Goal: Check status: Check status

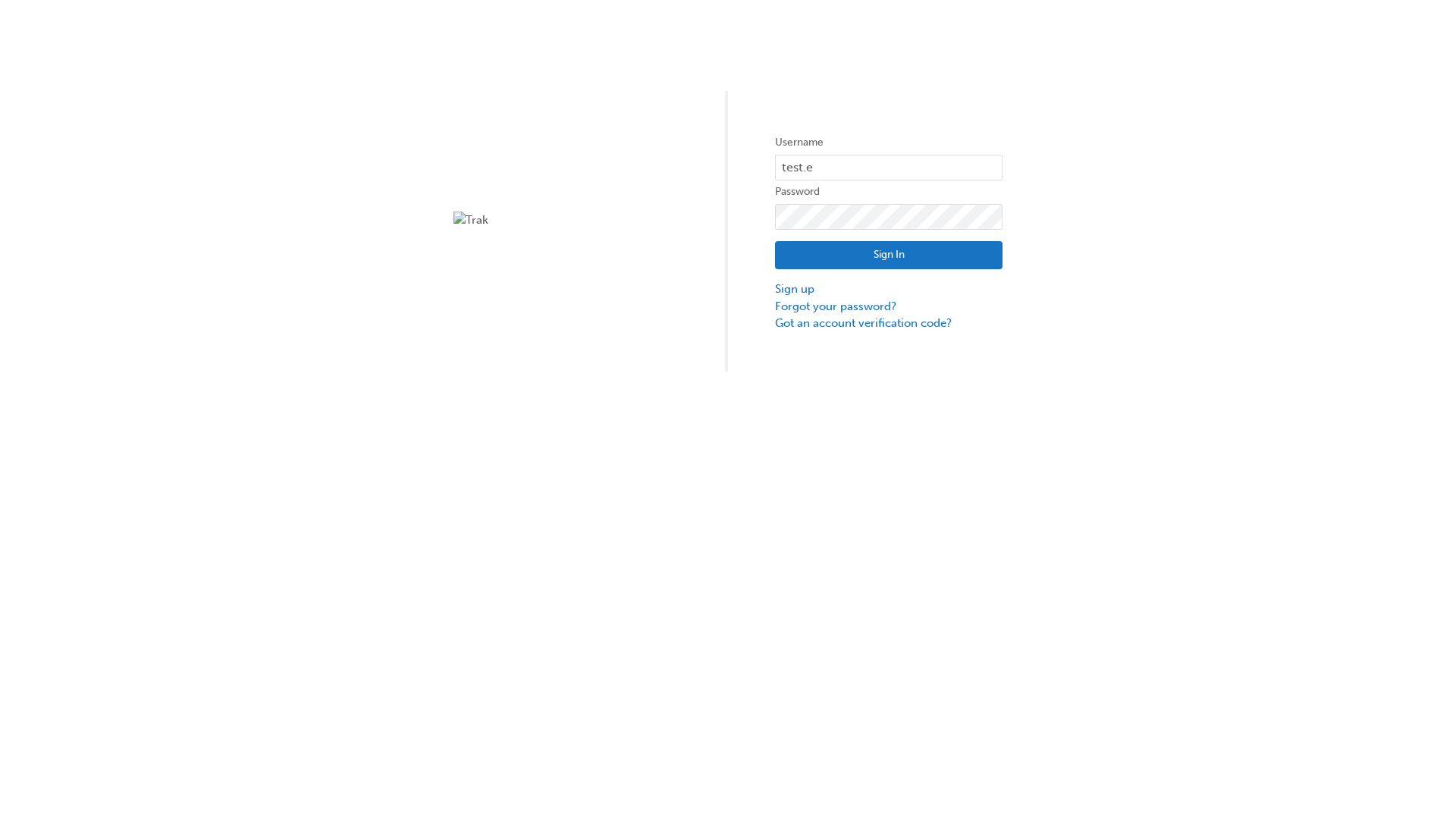
type input "test.e2e.user31"
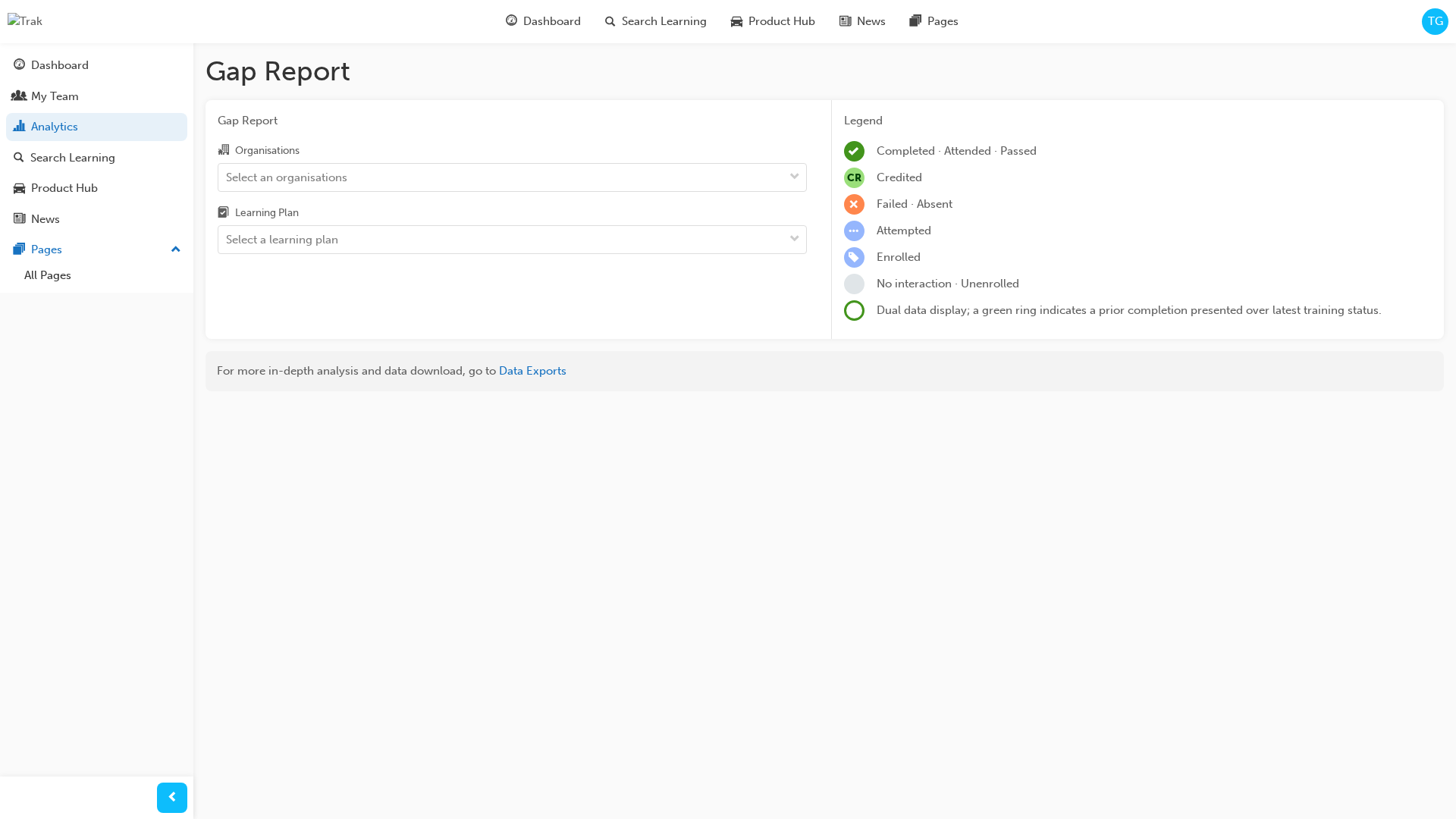
click at [228, 177] on input "Organisations Select an organisations" at bounding box center [227, 176] width 2 height 13
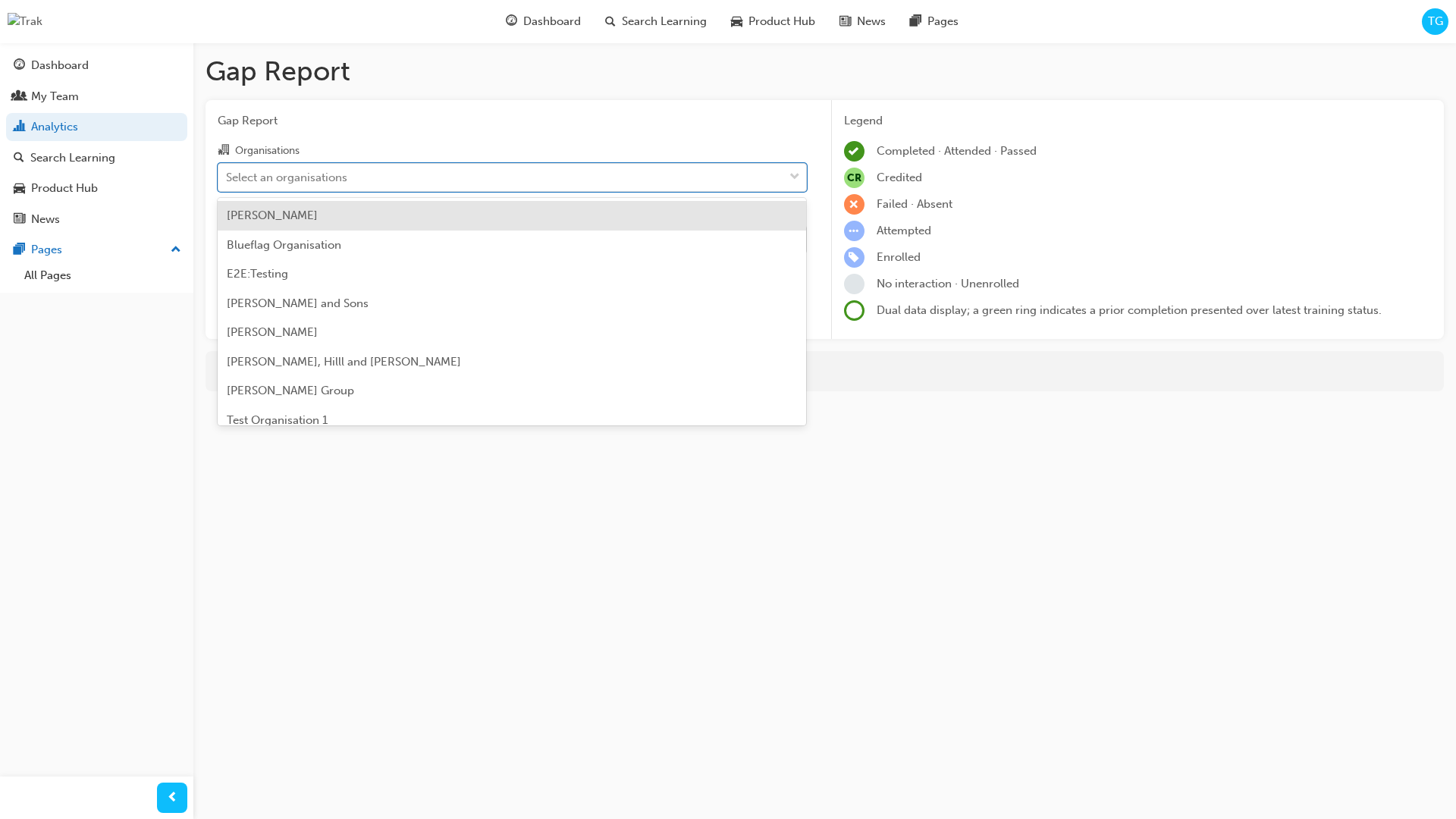
click at [228, 240] on input "Learning Plan Select a learning plan" at bounding box center [227, 239] width 2 height 13
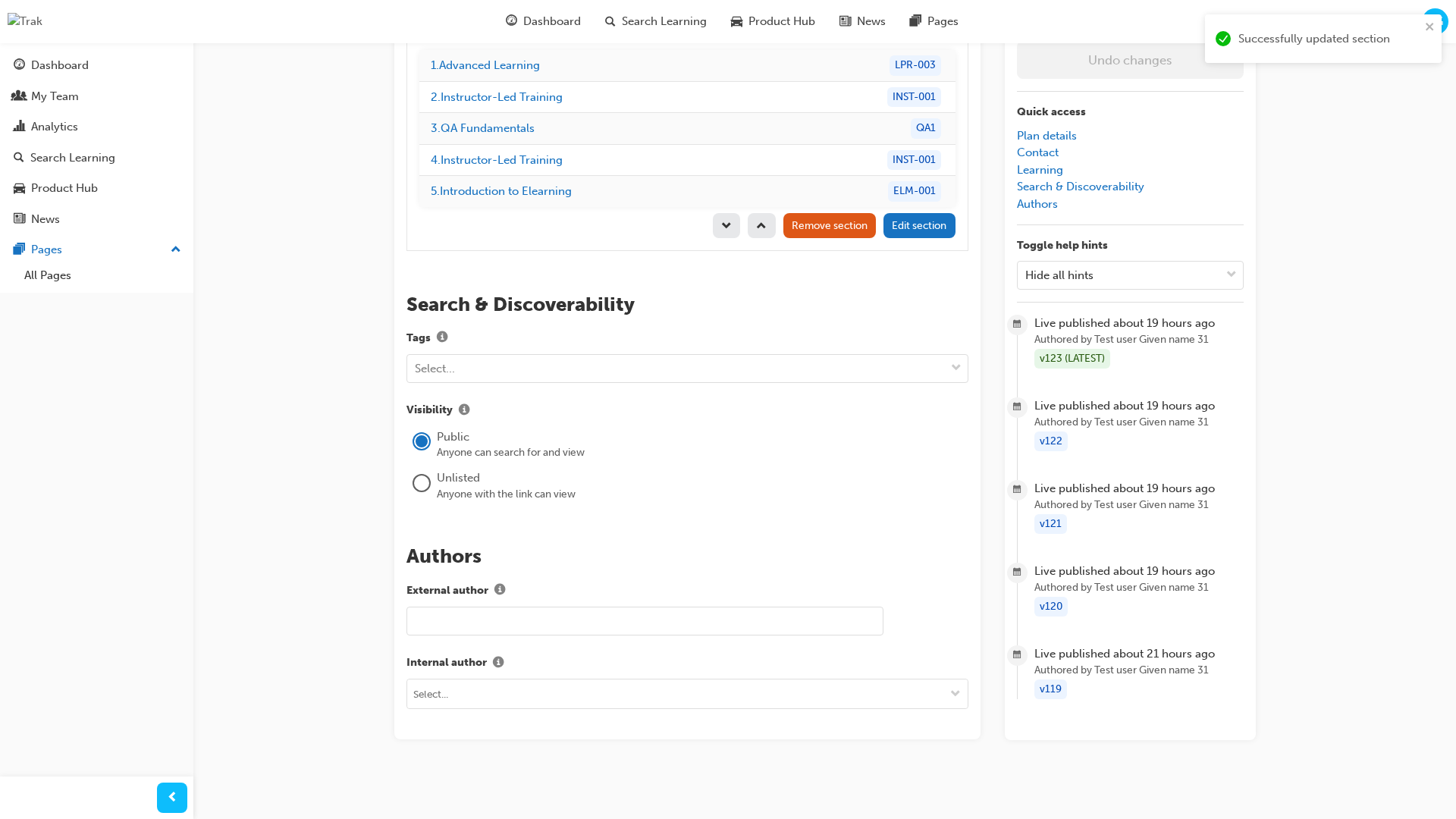
scroll to position [214, 0]
